Goal: Task Accomplishment & Management: Complete application form

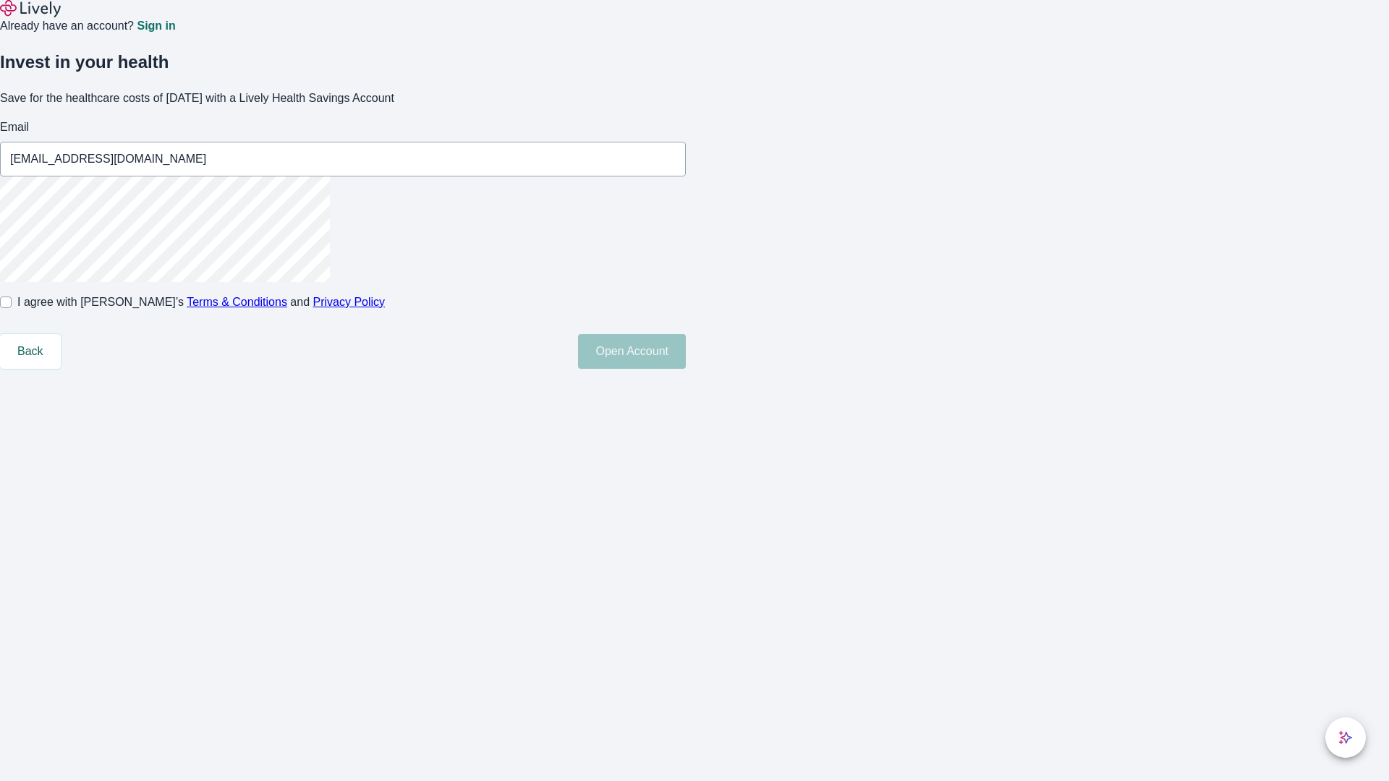
click at [12, 308] on input "I agree with Lively’s Terms & Conditions and Privacy Policy" at bounding box center [6, 303] width 12 height 12
checkbox input "true"
click at [686, 369] on button "Open Account" at bounding box center [632, 351] width 108 height 35
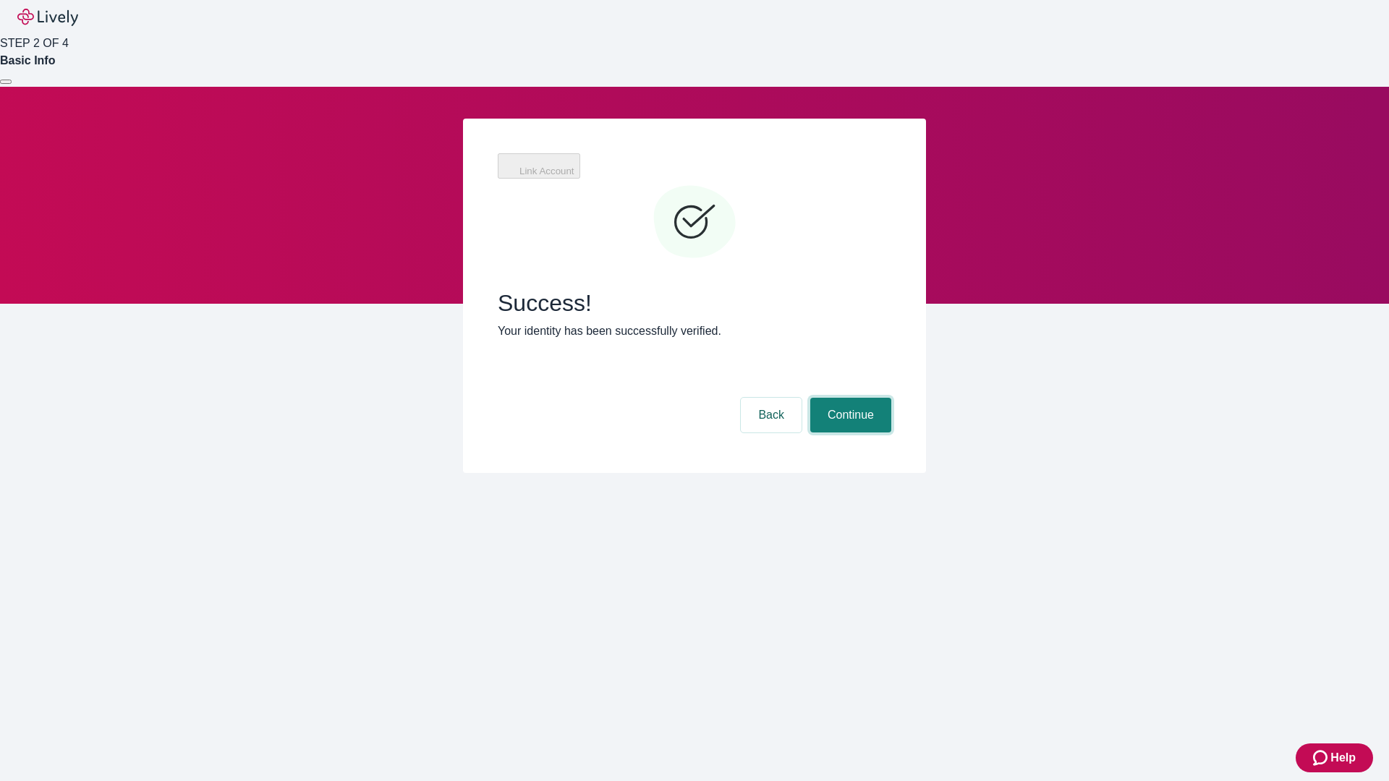
click at [849, 398] on button "Continue" at bounding box center [850, 415] width 81 height 35
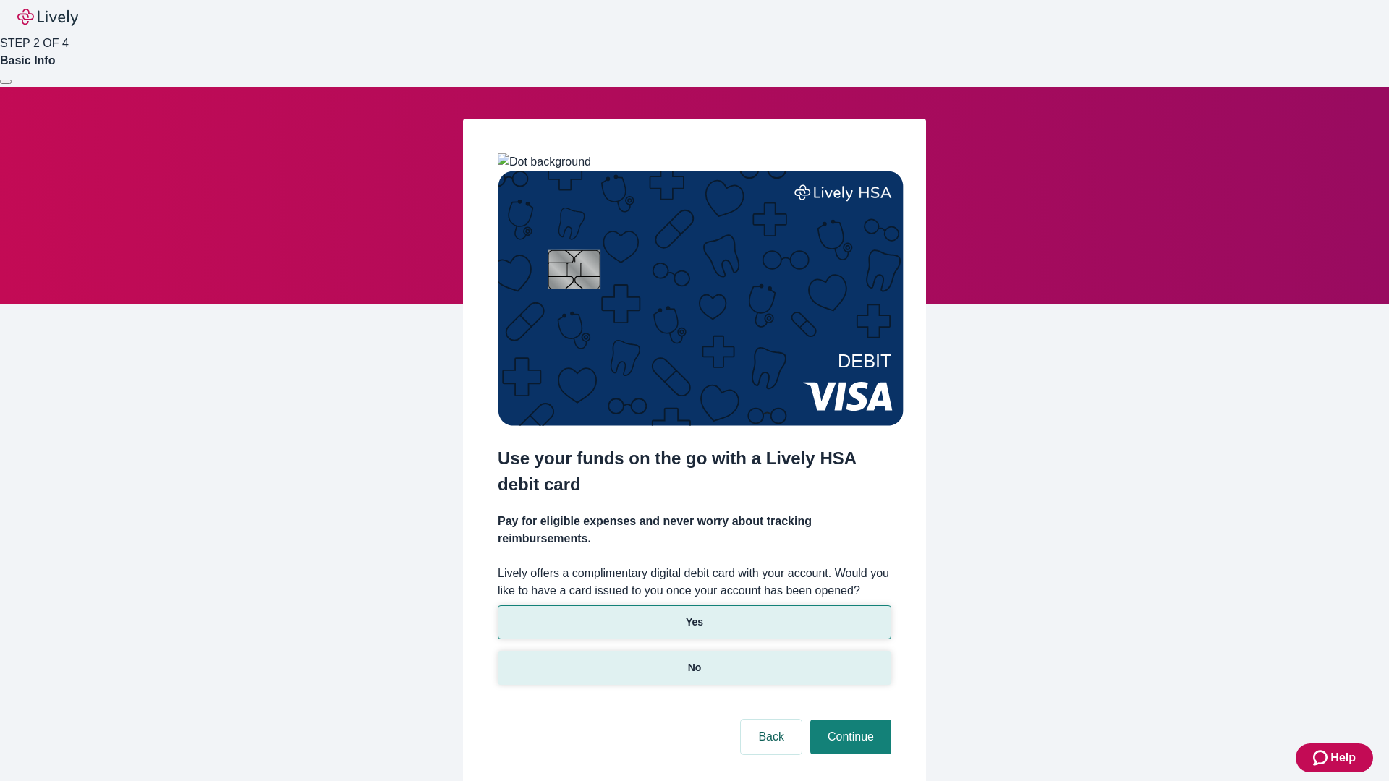
click at [694, 660] on p "No" at bounding box center [695, 667] width 14 height 15
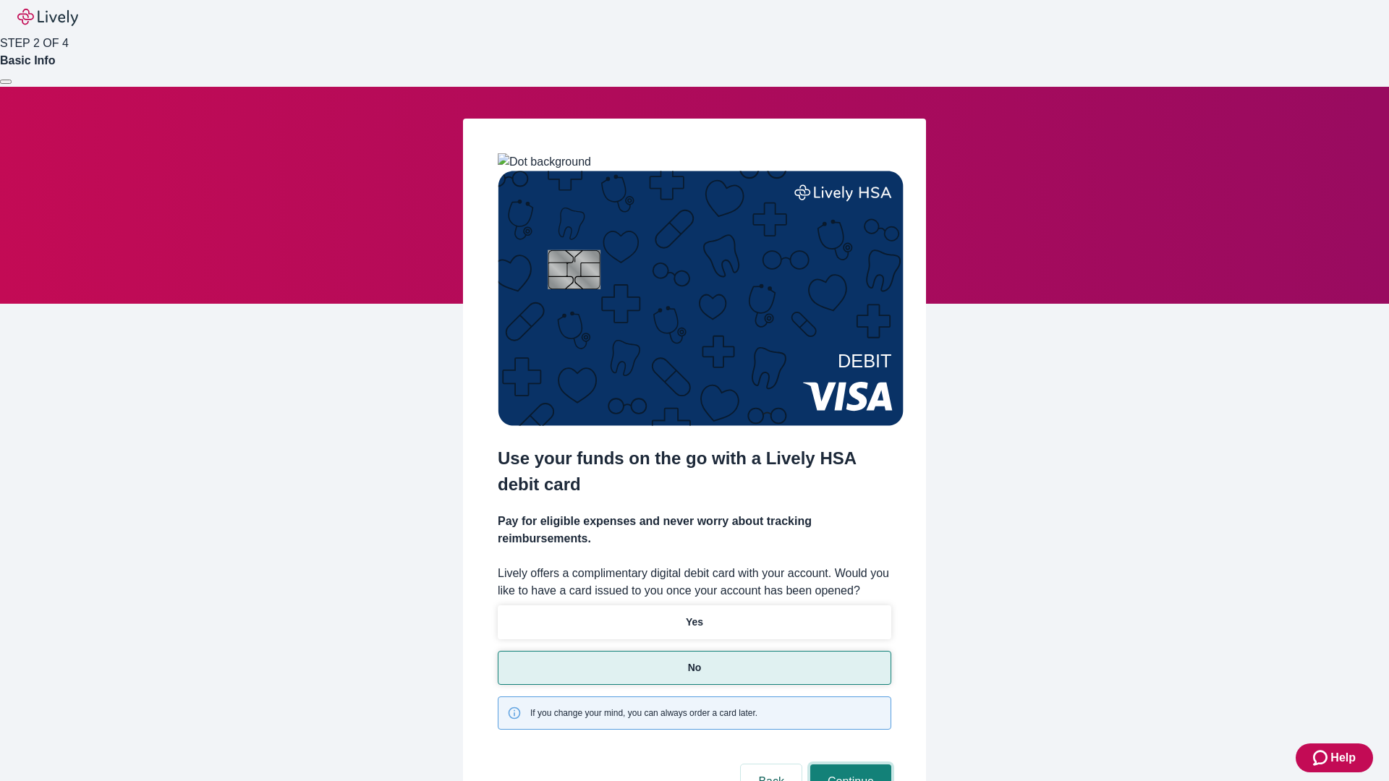
click at [849, 765] on button "Continue" at bounding box center [850, 782] width 81 height 35
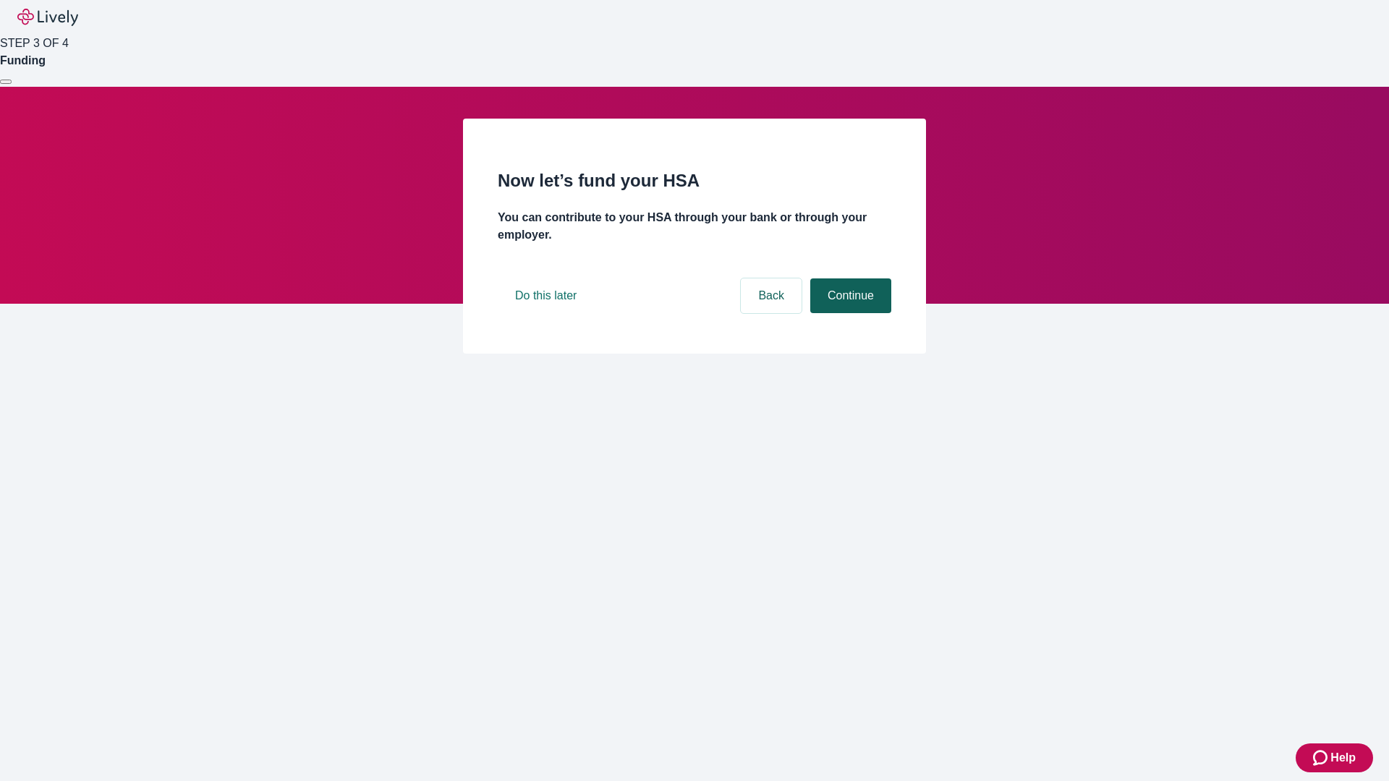
click at [849, 313] on button "Continue" at bounding box center [850, 295] width 81 height 35
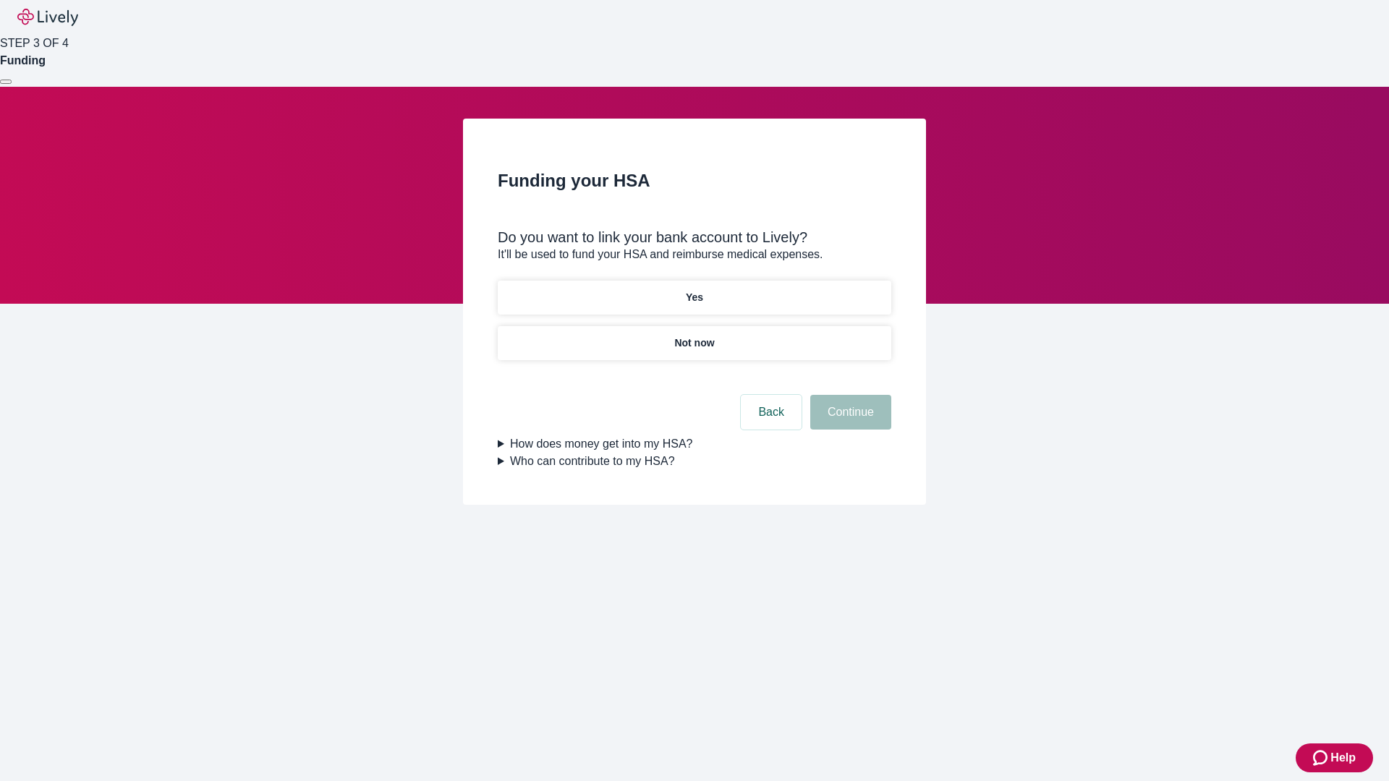
click at [694, 290] on p "Yes" at bounding box center [694, 297] width 17 height 15
click at [849, 395] on button "Continue" at bounding box center [850, 412] width 81 height 35
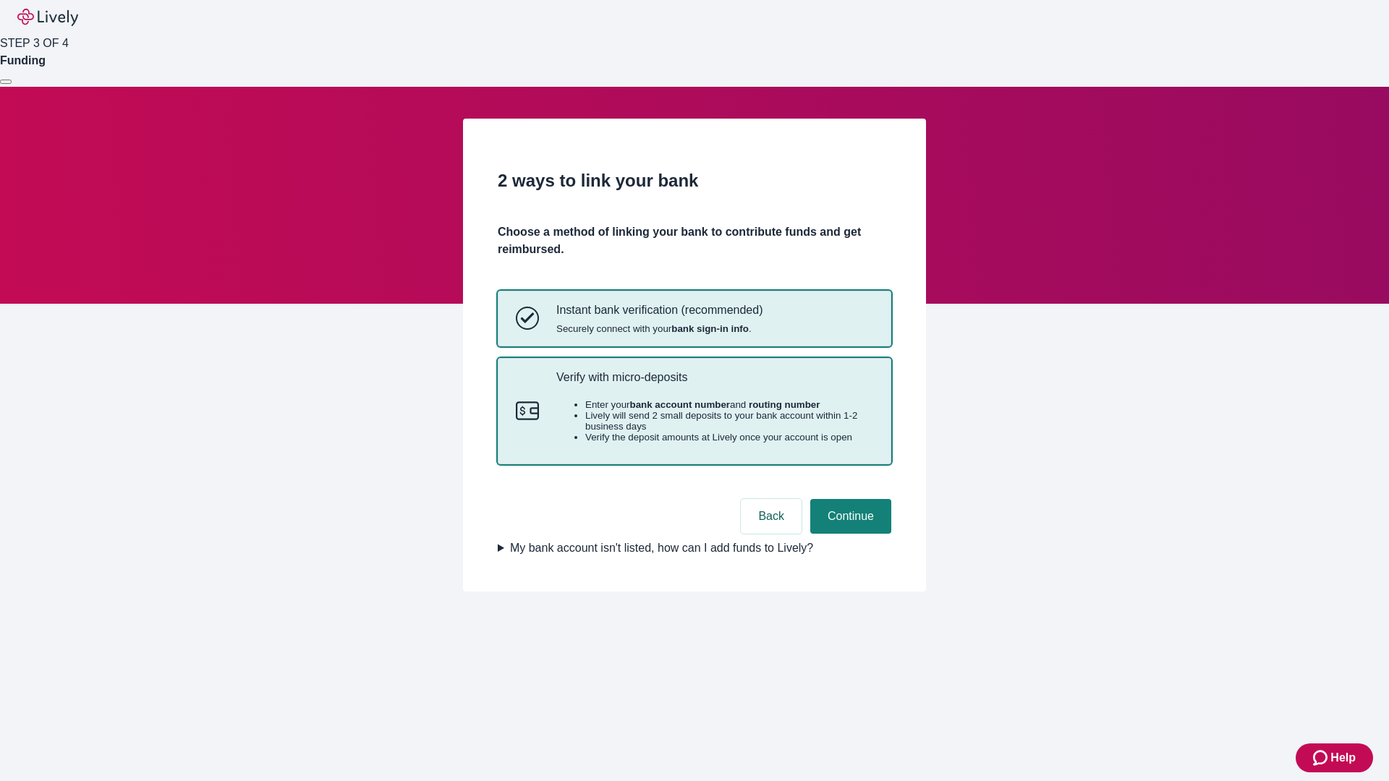
click at [714, 384] on p "Verify with micro-deposits" at bounding box center [714, 377] width 317 height 14
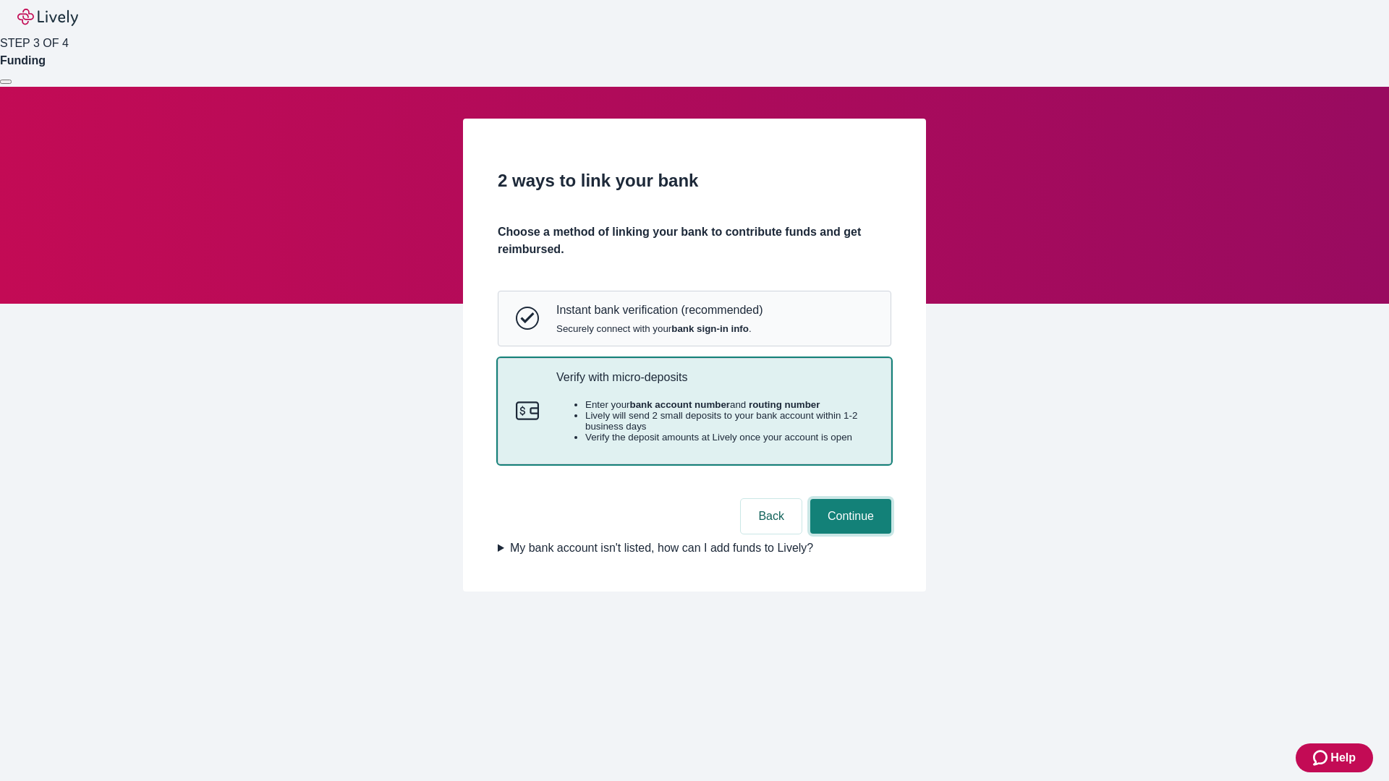
click at [849, 534] on button "Continue" at bounding box center [850, 516] width 81 height 35
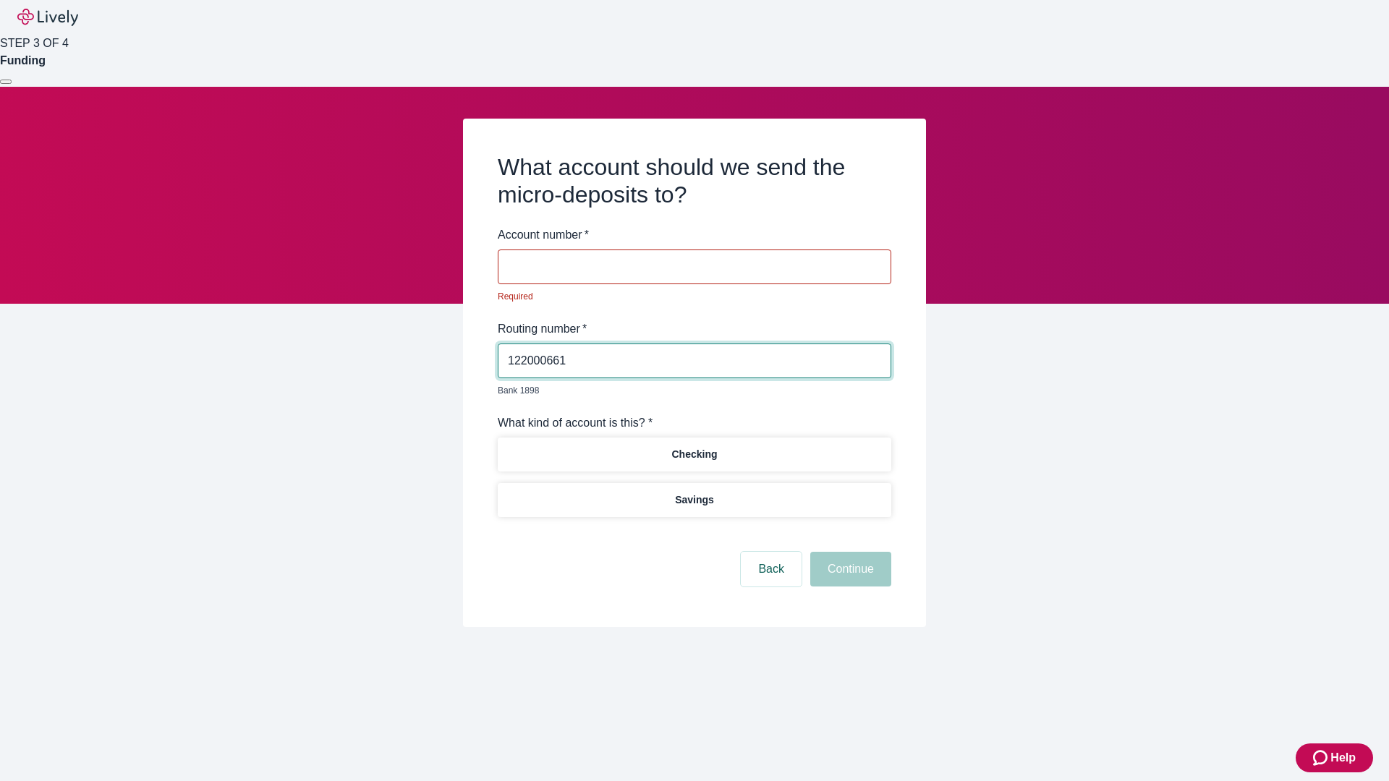
type input "122000661"
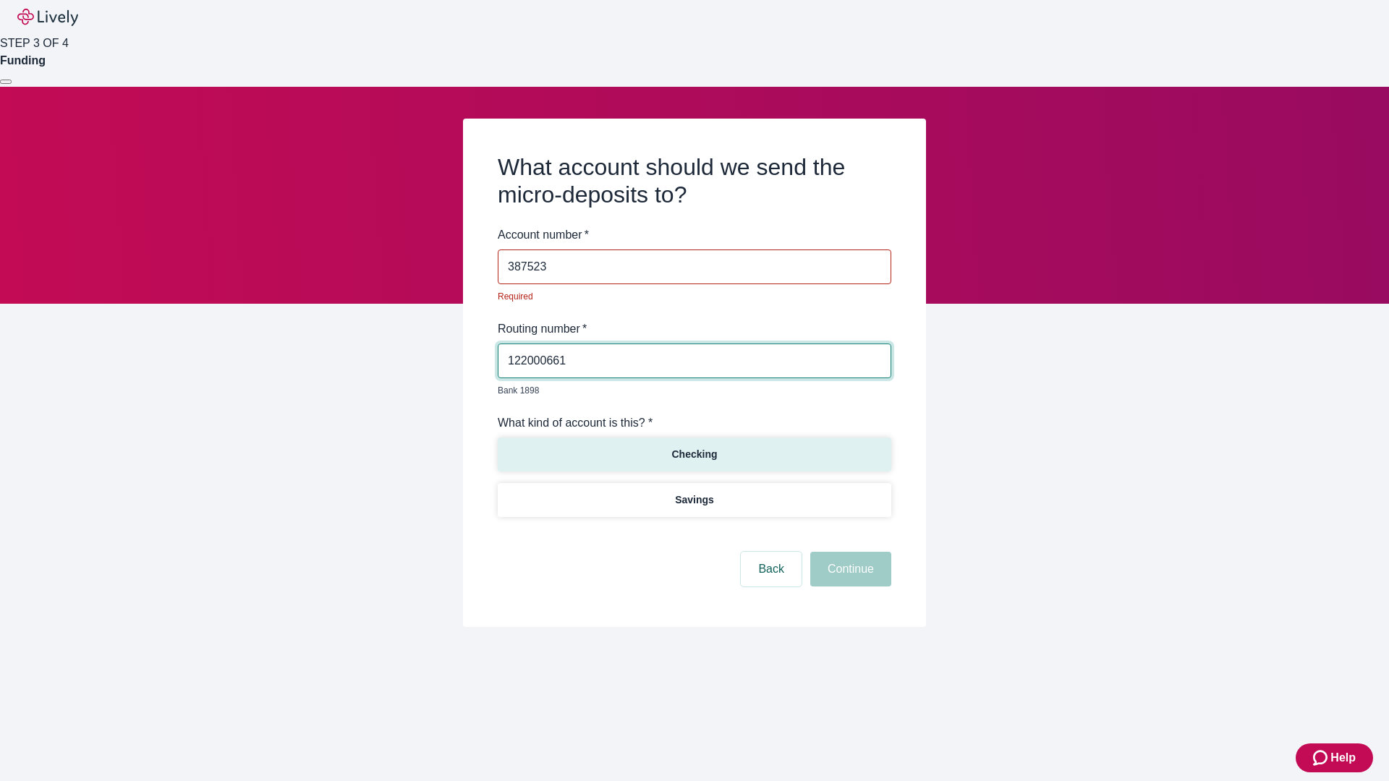
type input "387523"
click at [694, 447] on p "Checking" at bounding box center [694, 454] width 46 height 15
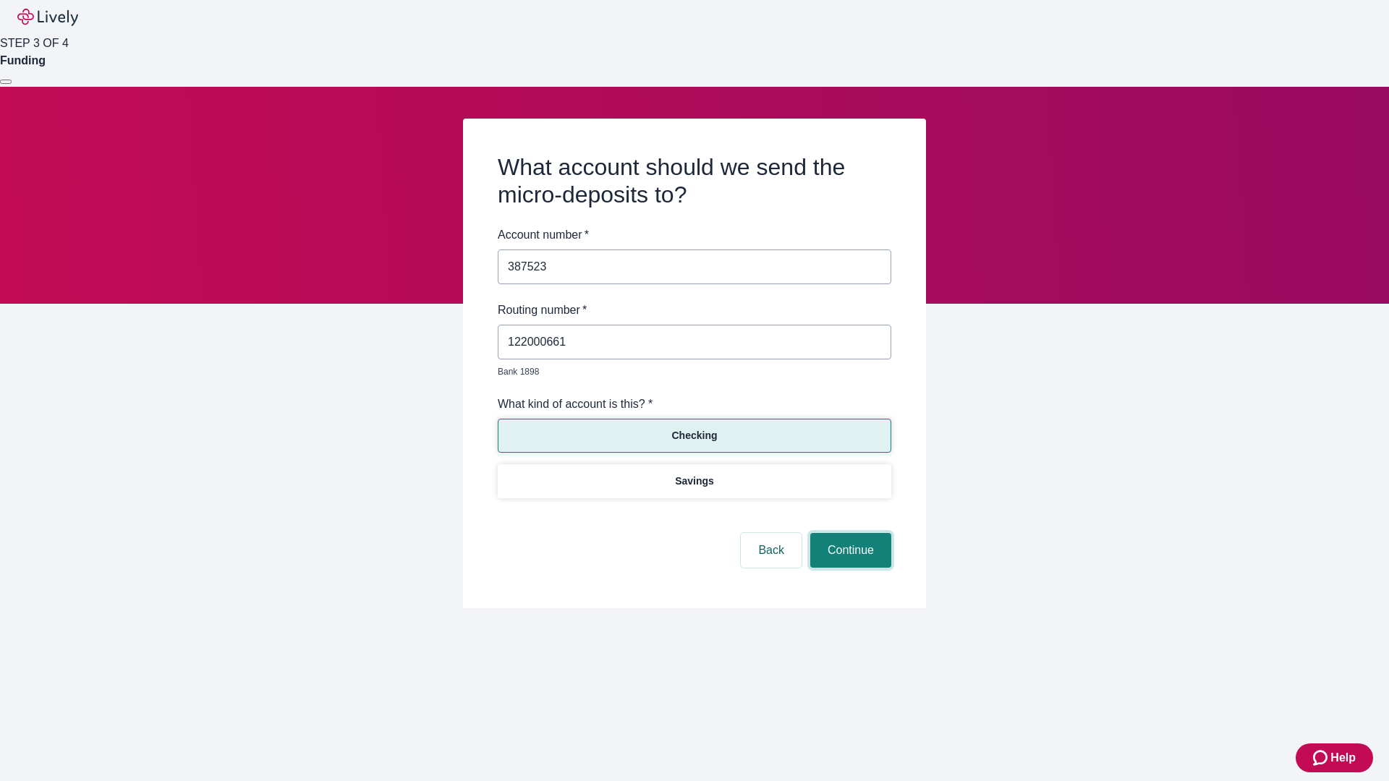
click at [849, 534] on button "Continue" at bounding box center [850, 550] width 81 height 35
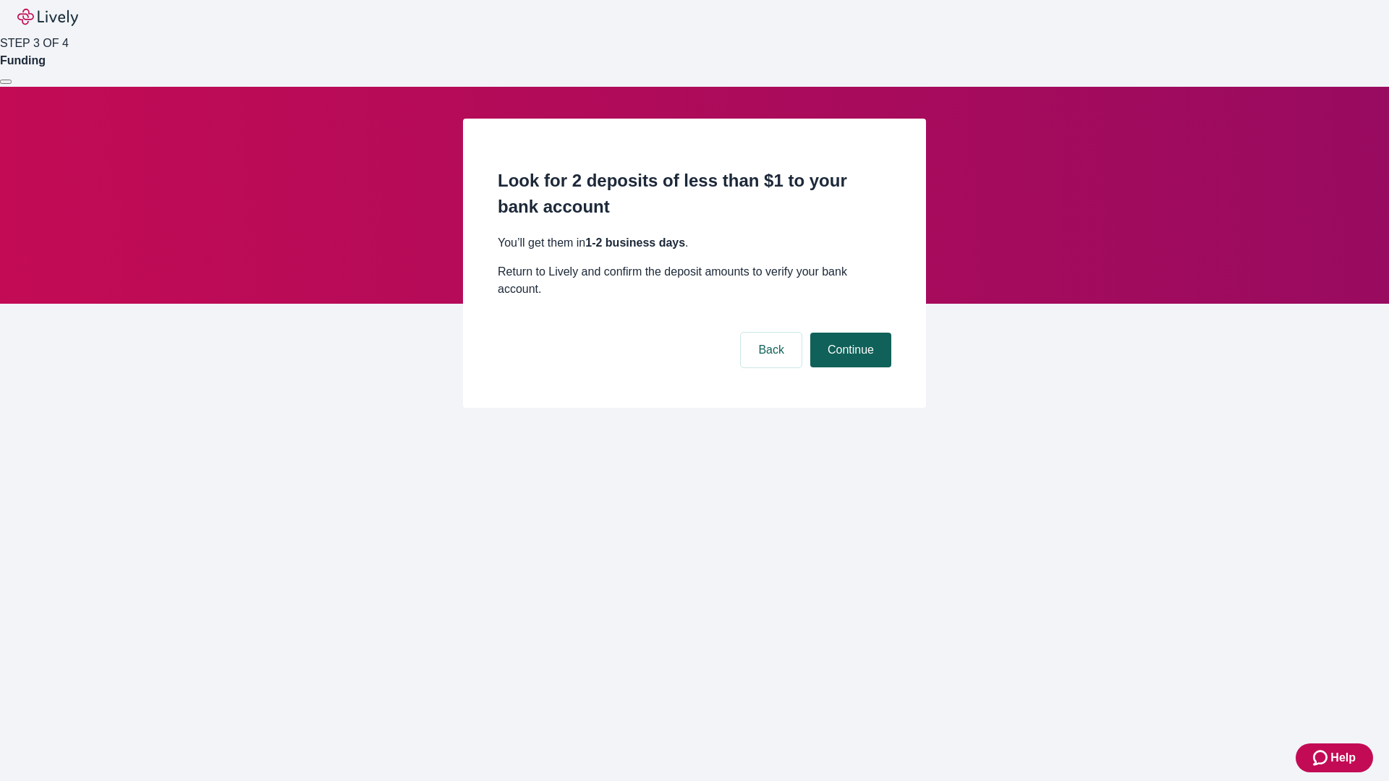
click at [849, 333] on button "Continue" at bounding box center [850, 350] width 81 height 35
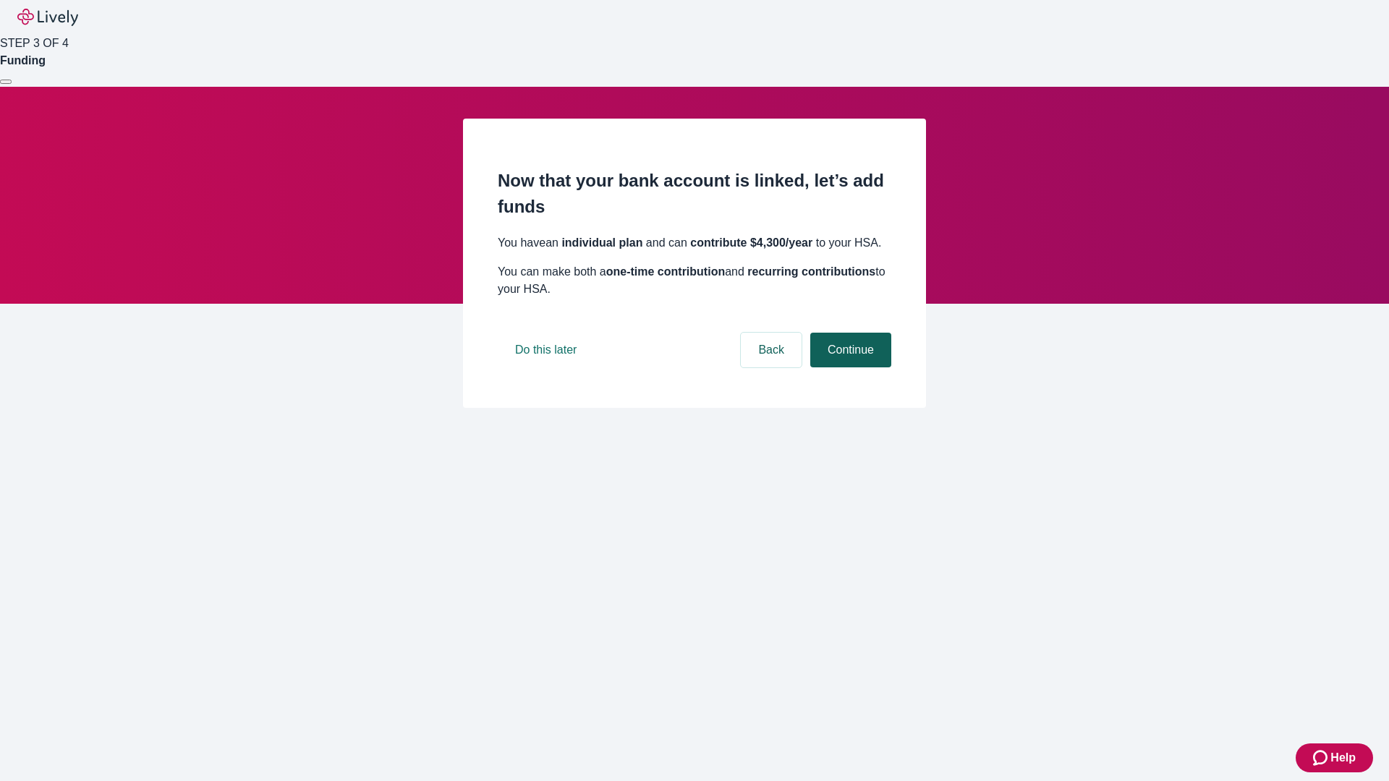
click at [849, 367] on button "Continue" at bounding box center [850, 350] width 81 height 35
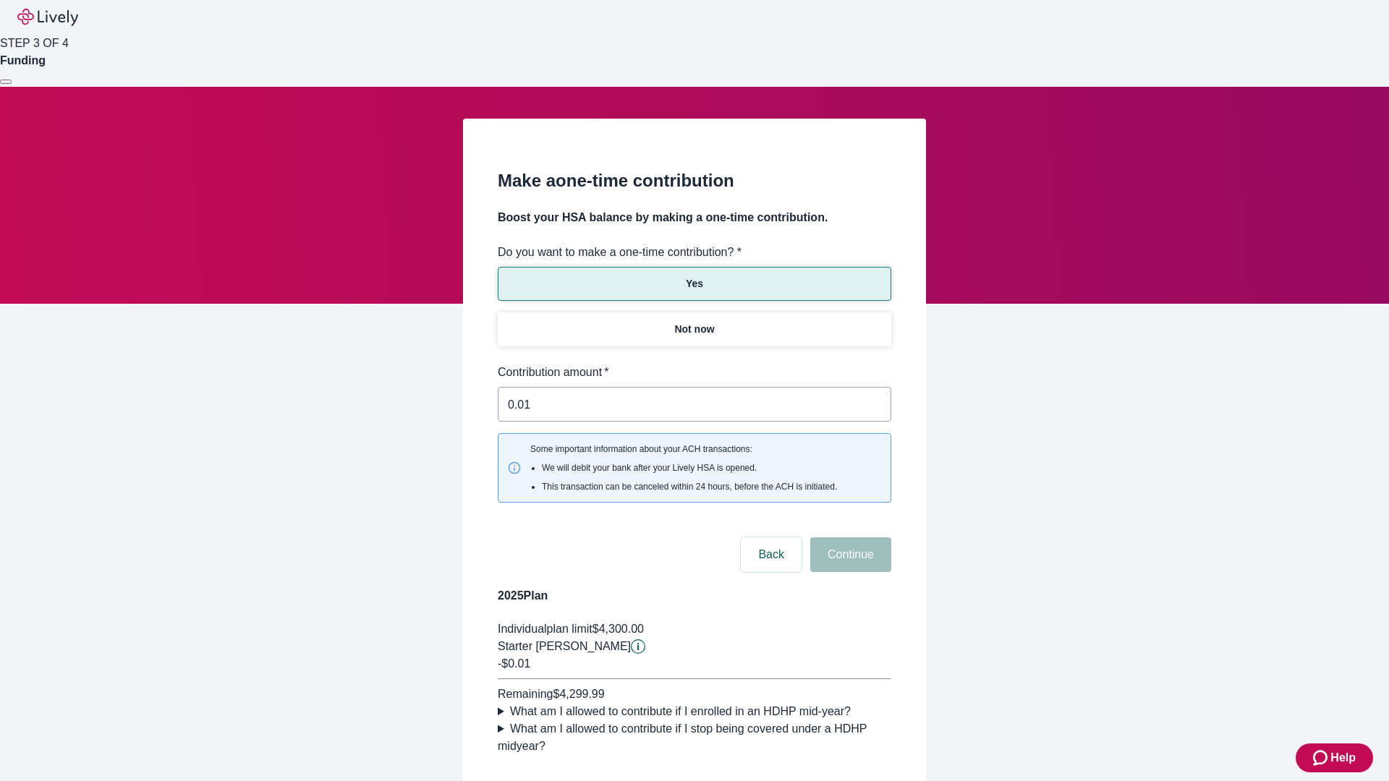
type input "0.01"
click at [849, 537] on button "Continue" at bounding box center [850, 554] width 81 height 35
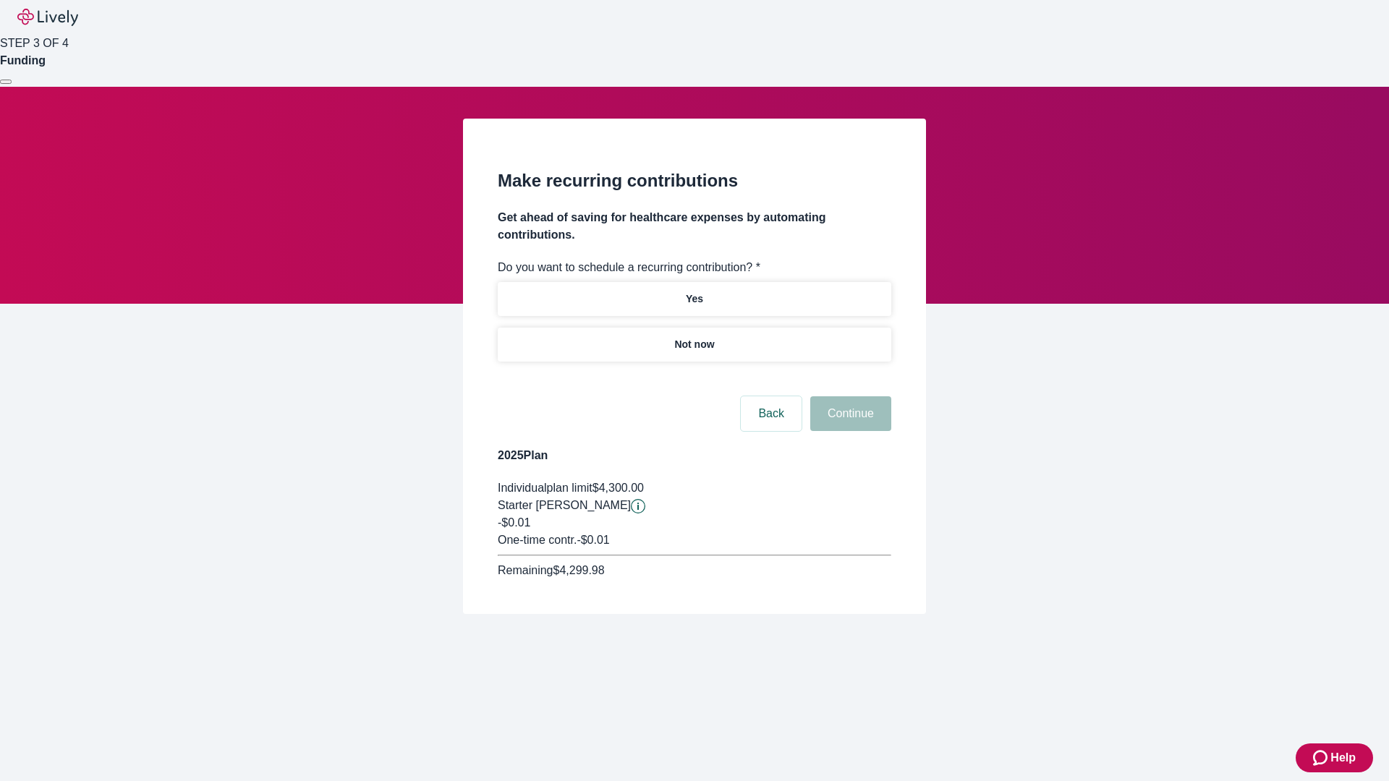
click at [694, 337] on p "Not now" at bounding box center [694, 344] width 40 height 15
click at [849, 396] on button "Continue" at bounding box center [850, 413] width 81 height 35
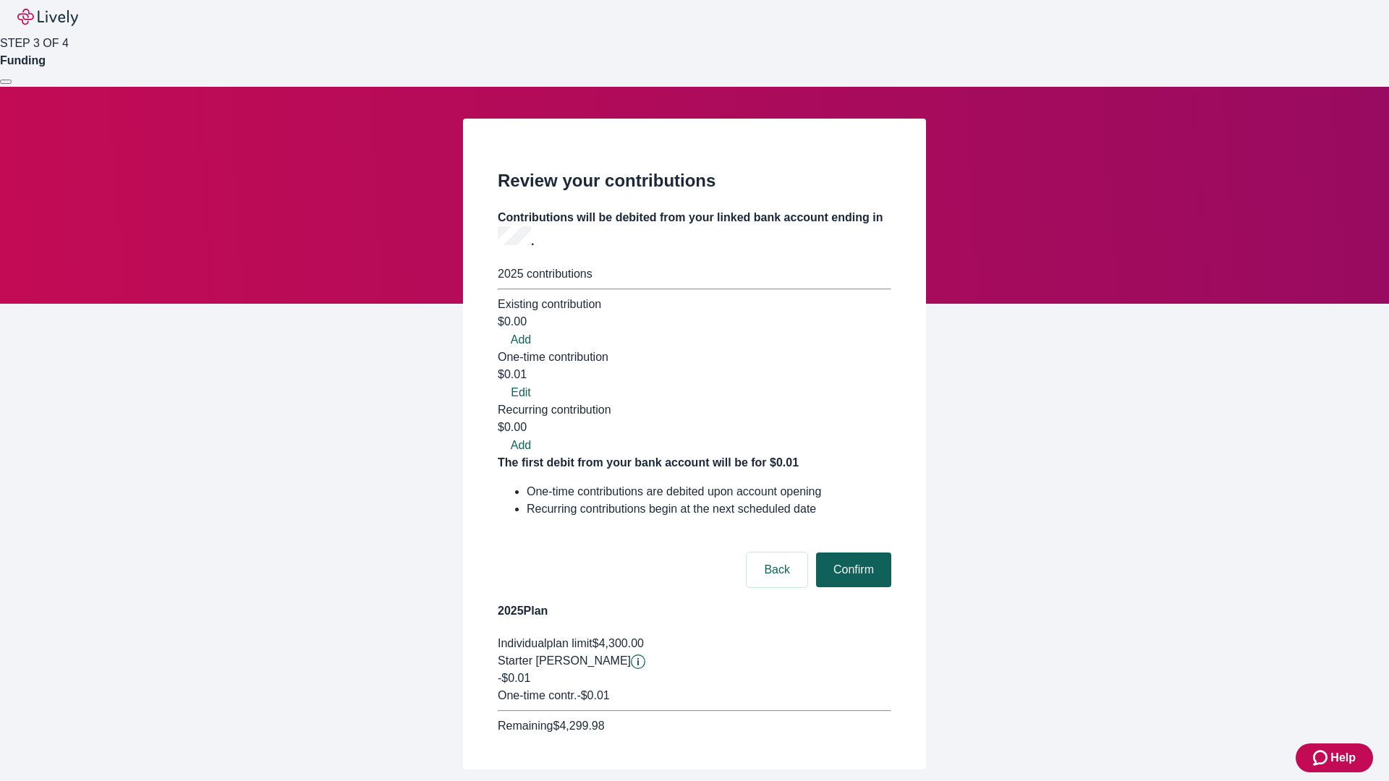
click at [851, 553] on button "Confirm" at bounding box center [853, 570] width 75 height 35
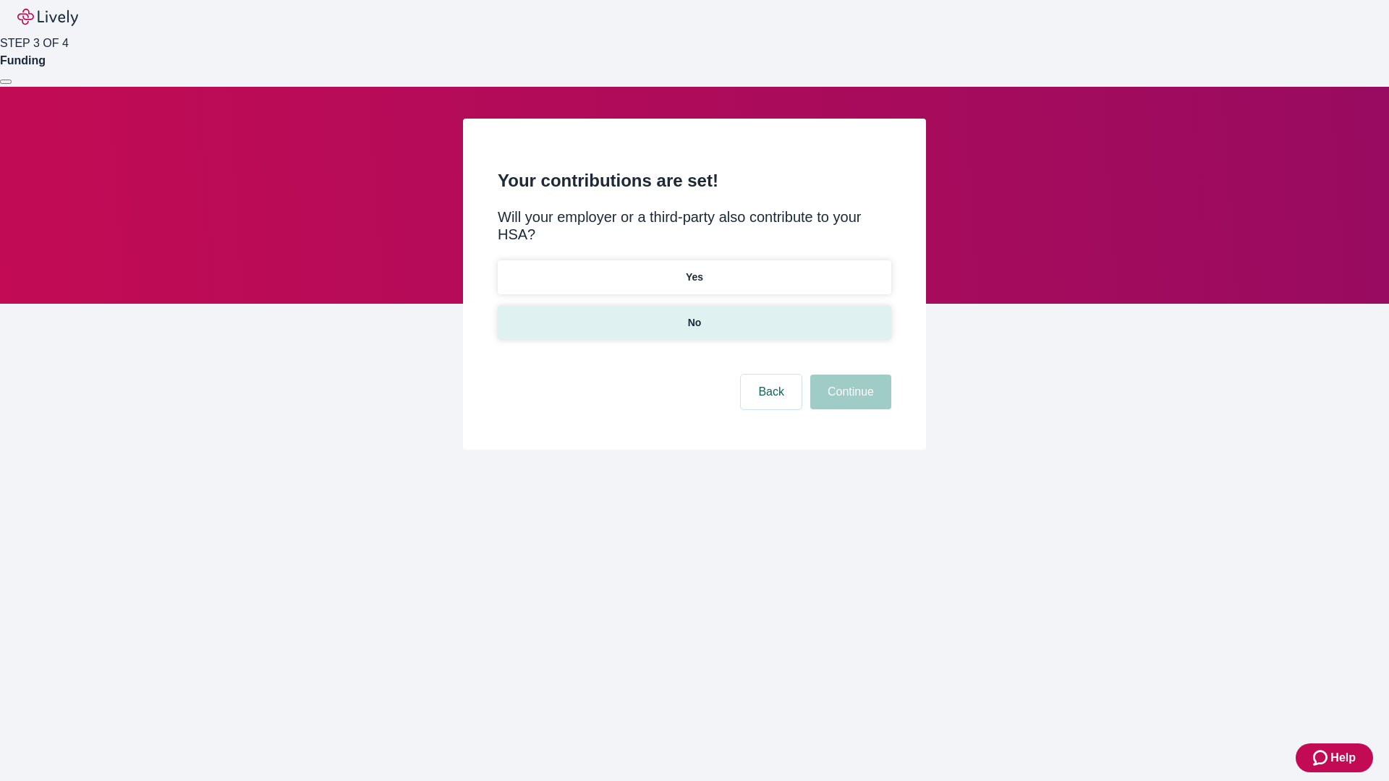
click at [694, 315] on p "No" at bounding box center [695, 322] width 14 height 15
click at [849, 375] on button "Continue" at bounding box center [850, 392] width 81 height 35
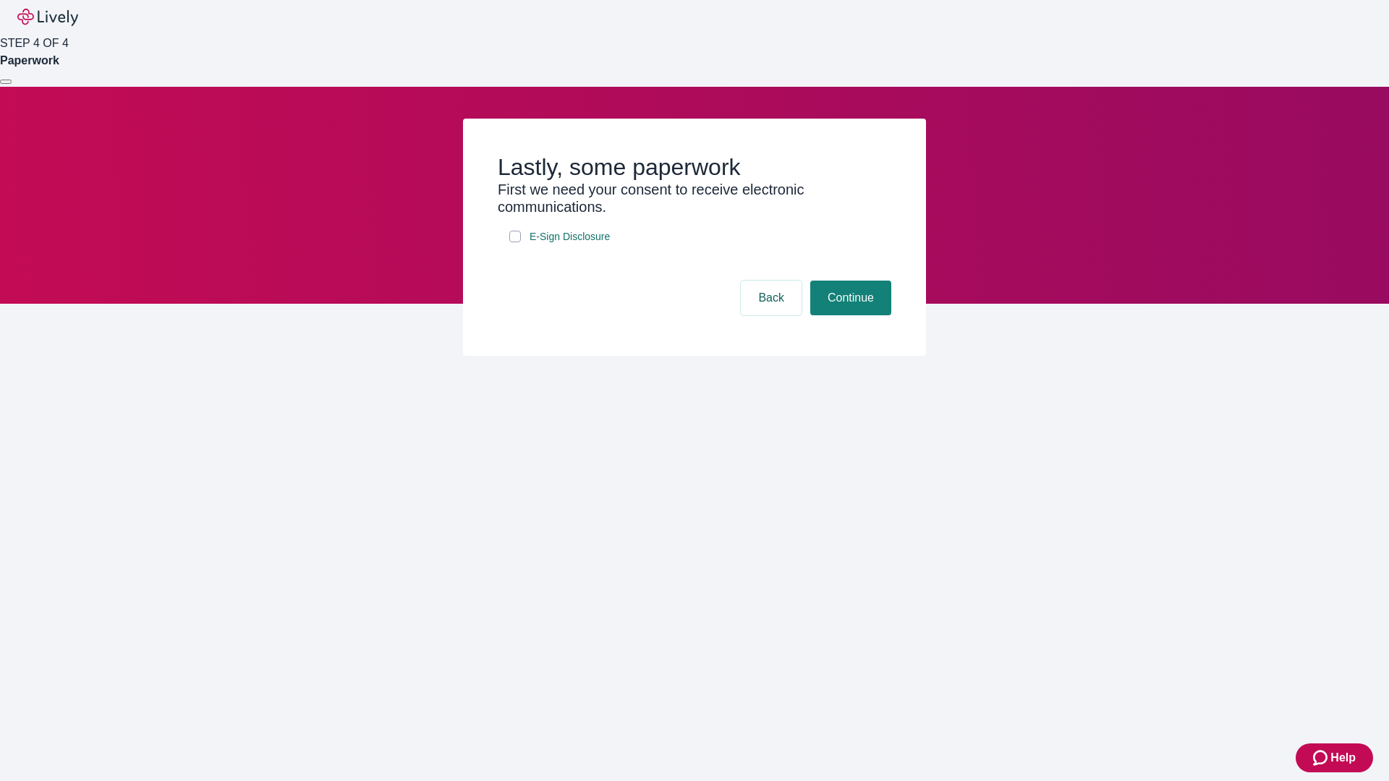
click at [515, 242] on input "E-Sign Disclosure" at bounding box center [515, 237] width 12 height 12
checkbox input "true"
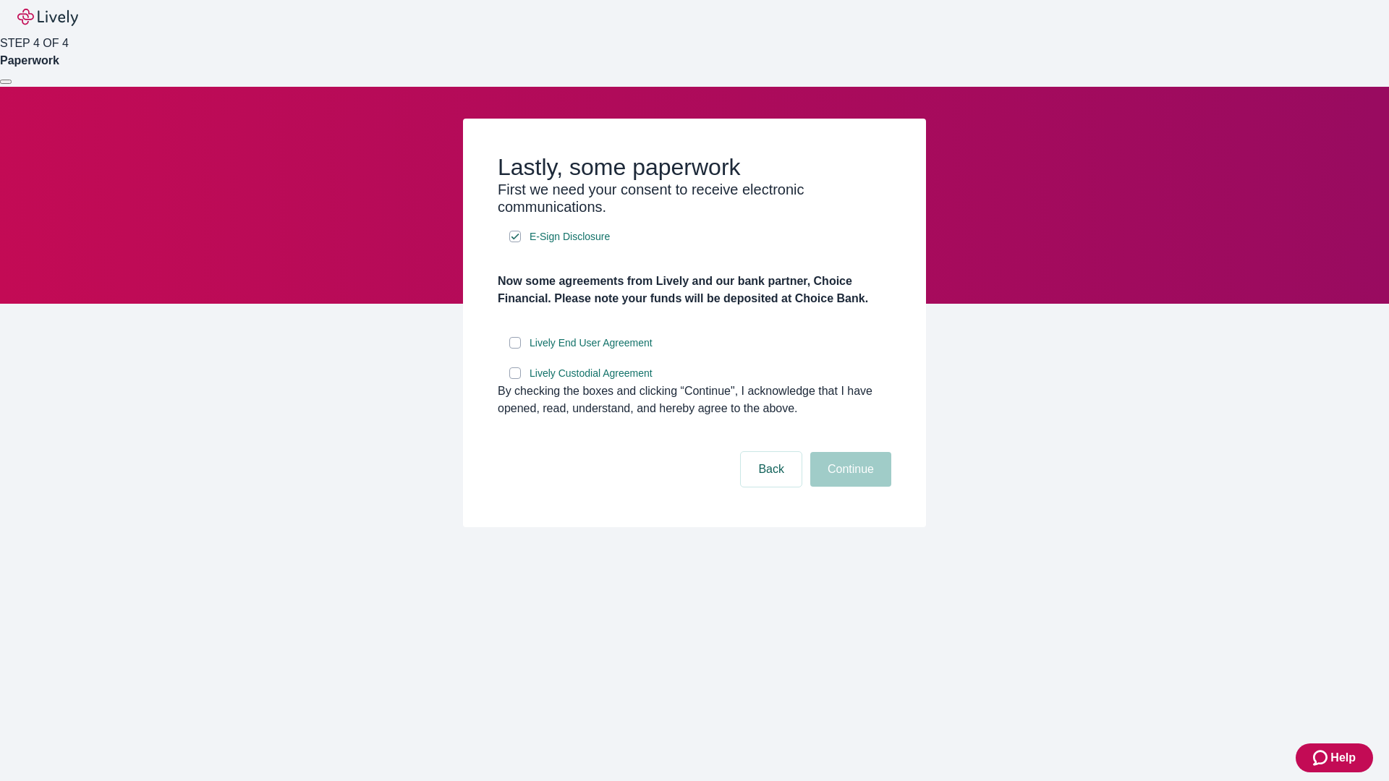
click at [515, 349] on input "Lively End User Agreement" at bounding box center [515, 343] width 12 height 12
checkbox input "true"
click at [515, 379] on input "Lively Custodial Agreement" at bounding box center [515, 373] width 12 height 12
checkbox input "true"
click at [849, 487] on button "Continue" at bounding box center [850, 469] width 81 height 35
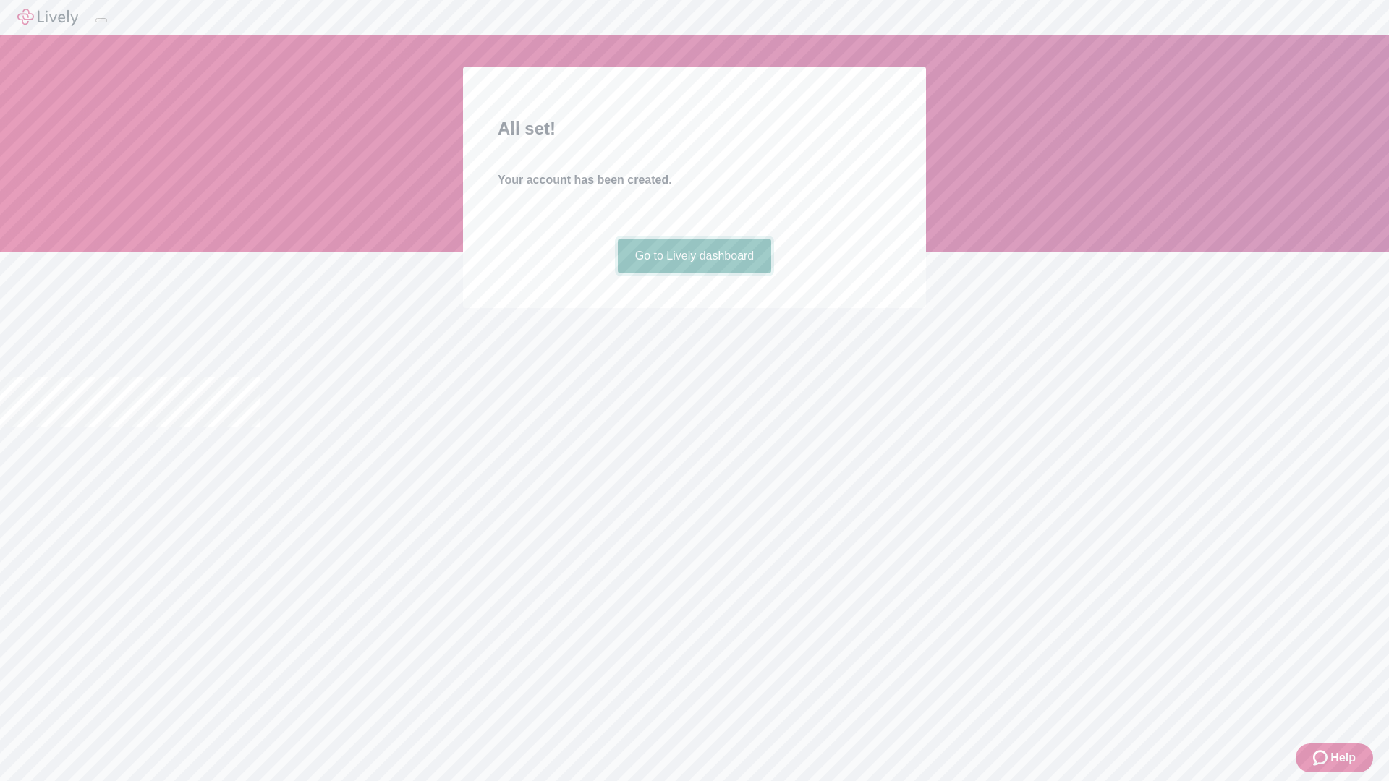
click at [694, 273] on link "Go to Lively dashboard" at bounding box center [695, 256] width 154 height 35
